Goal: Information Seeking & Learning: Learn about a topic

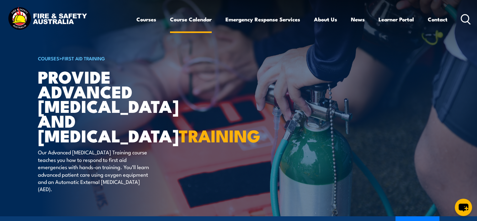
click at [187, 22] on link "Course Calendar" at bounding box center [191, 19] width 42 height 17
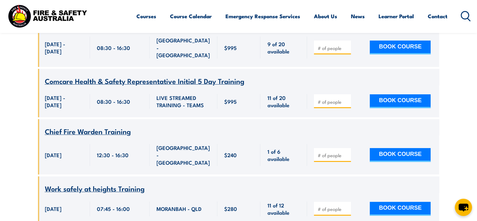
scroll to position [2322, 0]
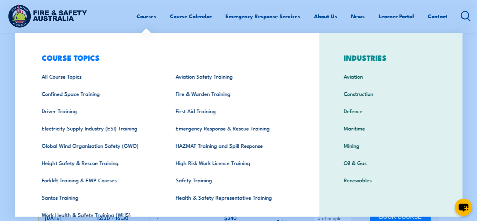
click at [143, 14] on link "Courses" at bounding box center [146, 16] width 20 height 17
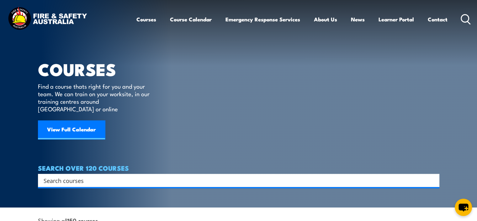
drag, startPoint x: 59, startPoint y: 174, endPoint x: 65, endPoint y: 172, distance: 6.9
click at [59, 175] on input "Search input" at bounding box center [235, 179] width 382 height 9
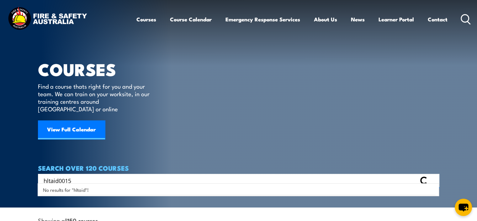
type input "hltaid0015"
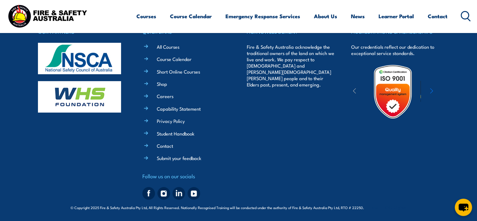
scroll to position [152, 0]
